Goal: Use online tool/utility: Utilize a website feature to perform a specific function

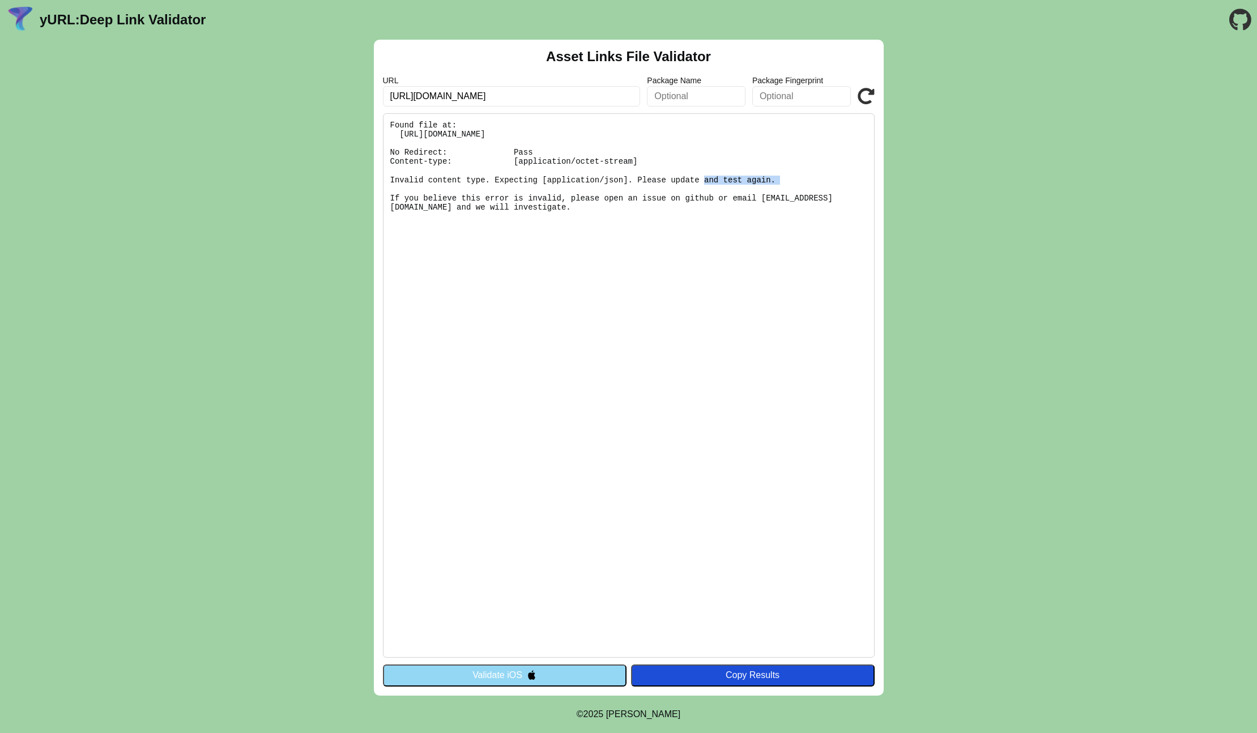
click at [543, 675] on button "Validate iOS" at bounding box center [505, 675] width 244 height 22
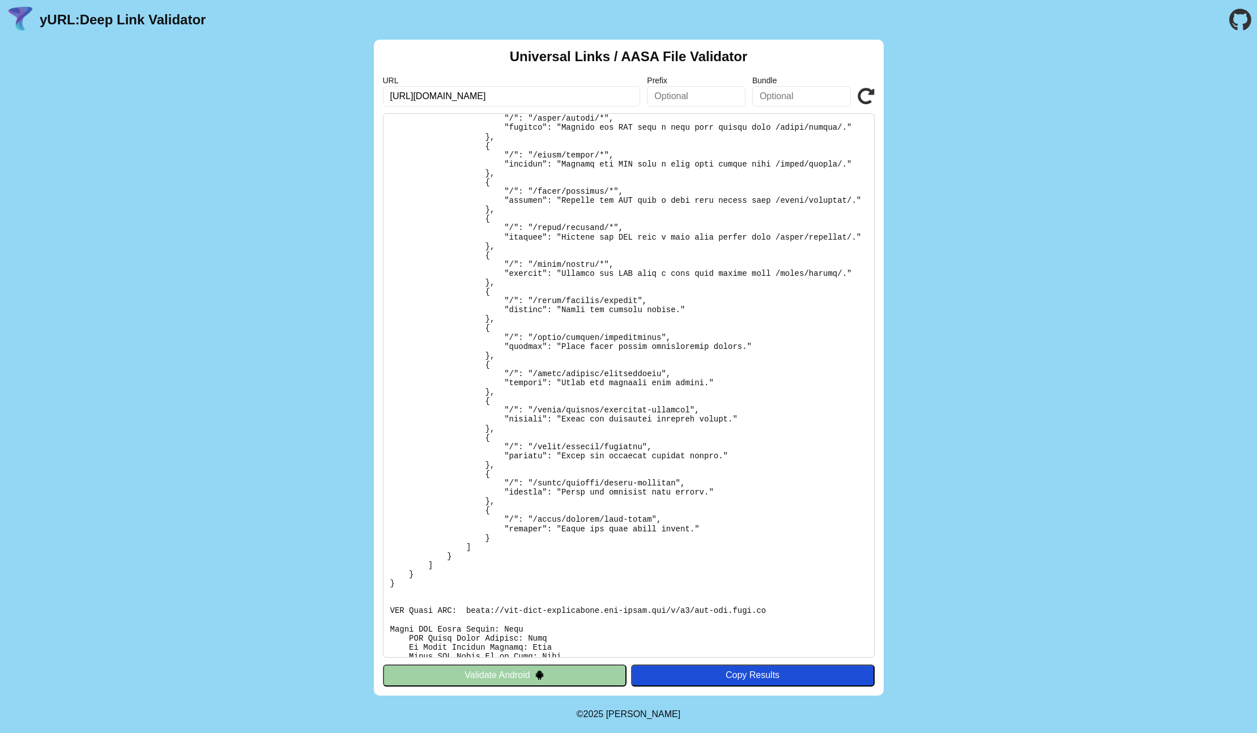
scroll to position [221, 0]
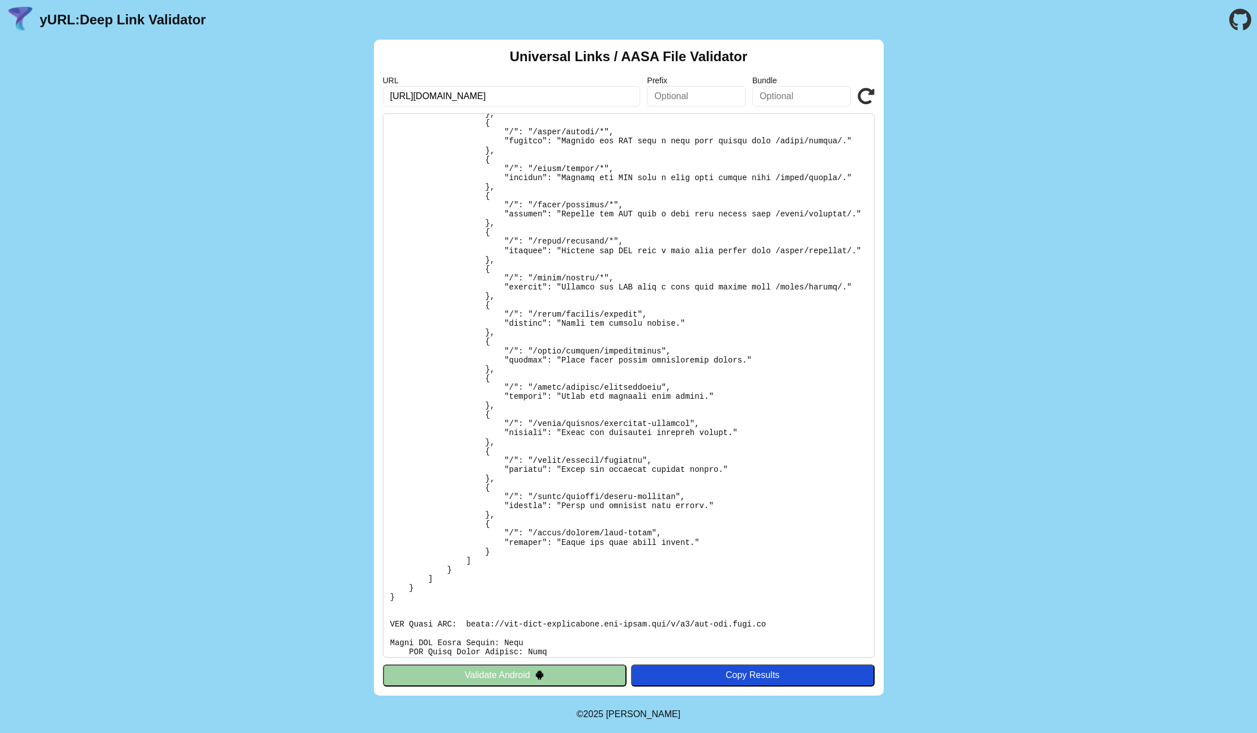
click at [539, 672] on img at bounding box center [540, 675] width 10 height 10
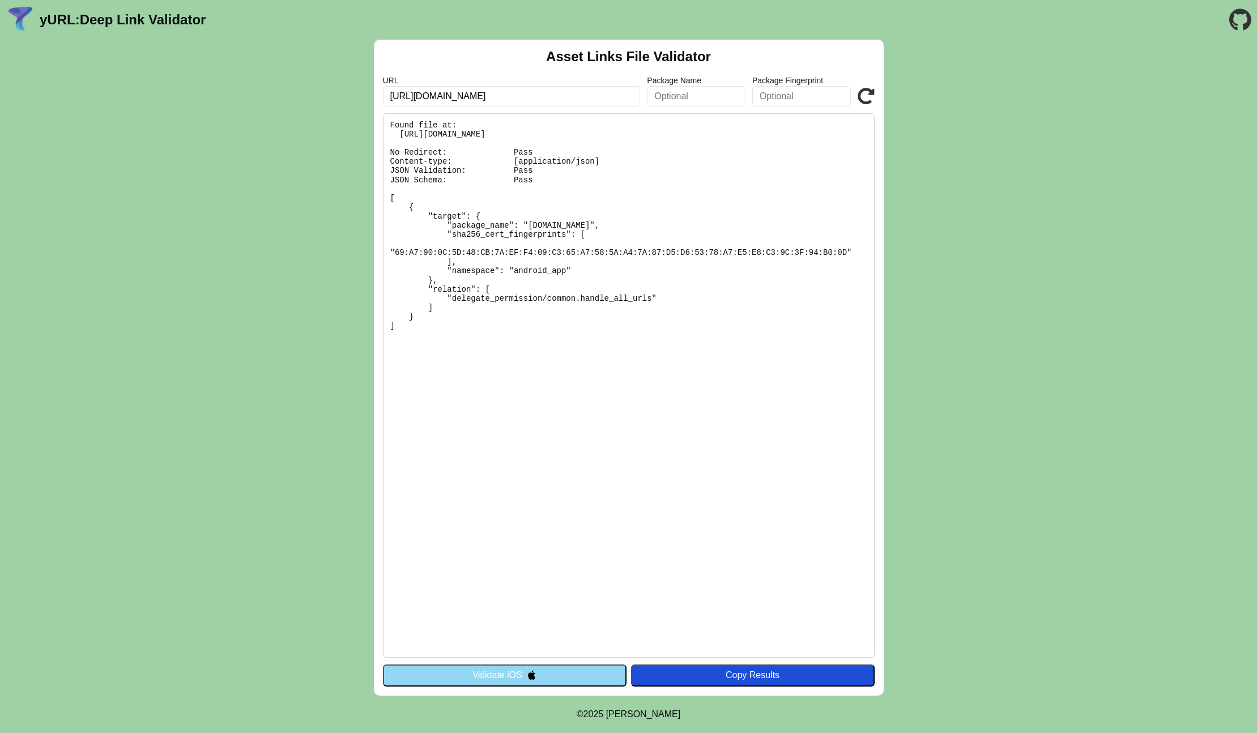
click at [861, 98] on icon at bounding box center [865, 96] width 17 height 17
